Goal: Information Seeking & Learning: Find specific fact

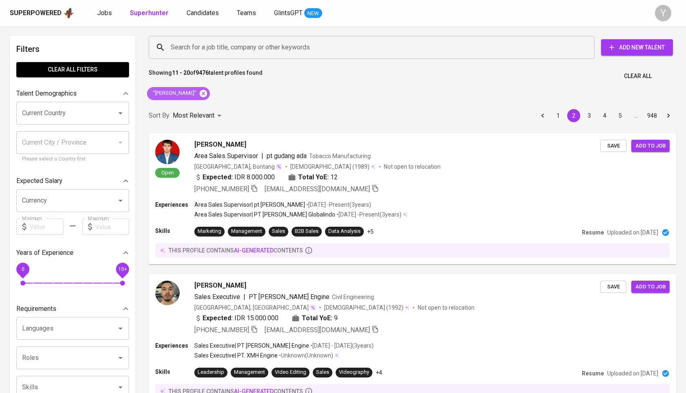
click at [208, 92] on icon at bounding box center [203, 93] width 9 height 9
click at [214, 45] on input "Search for a job title, company or other keywords" at bounding box center [374, 48] width 410 height 16
paste input "[EMAIL_ADDRESS][DOMAIN_NAME]"
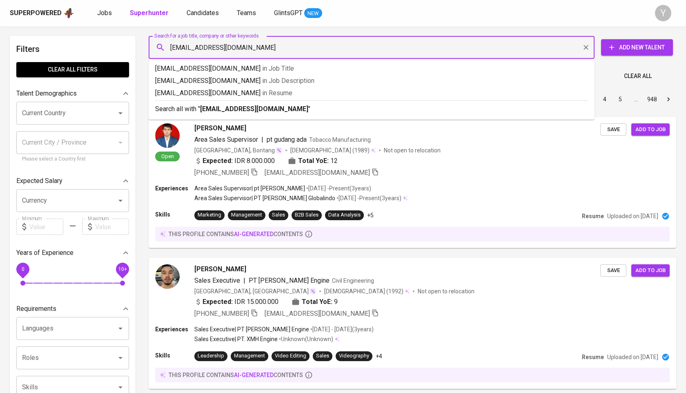
type input "[EMAIL_ADDRESS][DOMAIN_NAME]"
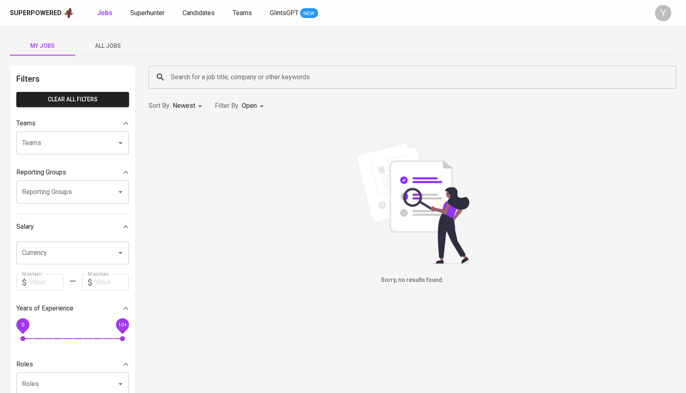
click at [352, 72] on input "Search for a job title, company or other keywords" at bounding box center [415, 77] width 492 height 16
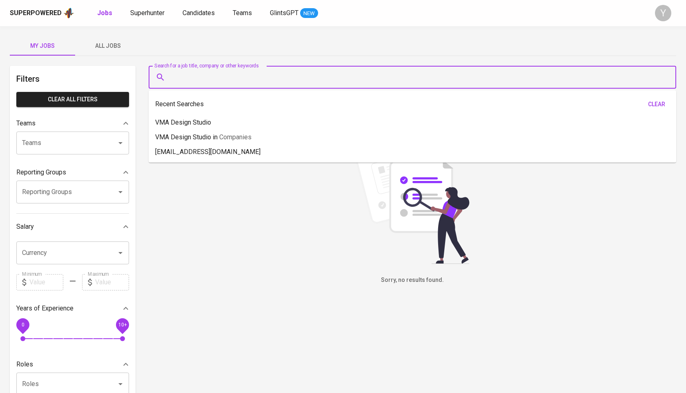
paste input "[EMAIL_ADDRESS][DOMAIN_NAME]"
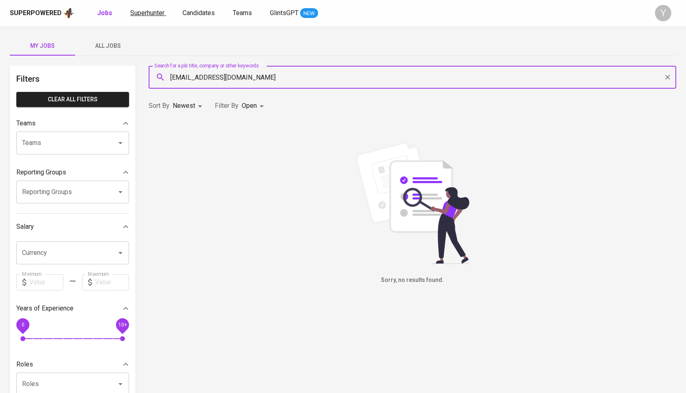
type input "[EMAIL_ADDRESS][DOMAIN_NAME]"
click at [138, 16] on span "Superhunter" at bounding box center [147, 13] width 34 height 8
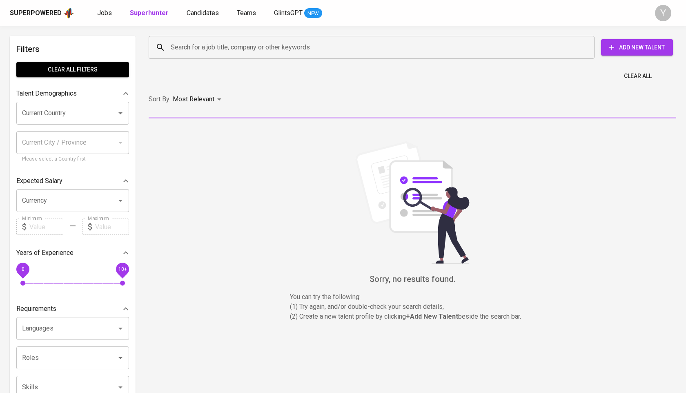
click at [237, 49] on input "Search for a job title, company or other keywords" at bounding box center [374, 48] width 410 height 16
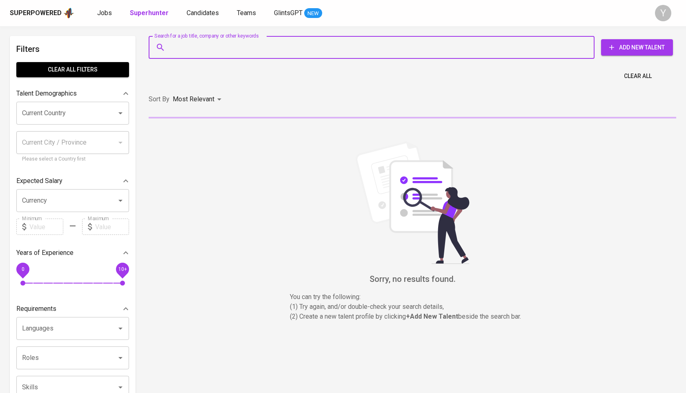
paste input "[EMAIL_ADDRESS][DOMAIN_NAME]"
type input "[EMAIL_ADDRESS][DOMAIN_NAME]"
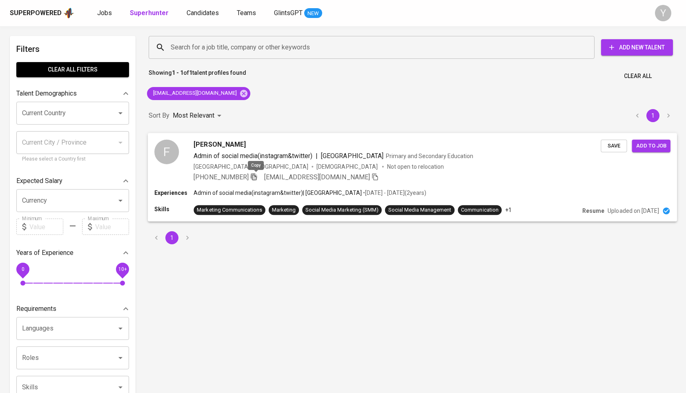
click at [257, 178] on icon "button" at bounding box center [253, 176] width 7 height 7
